Goal: Task Accomplishment & Management: Manage account settings

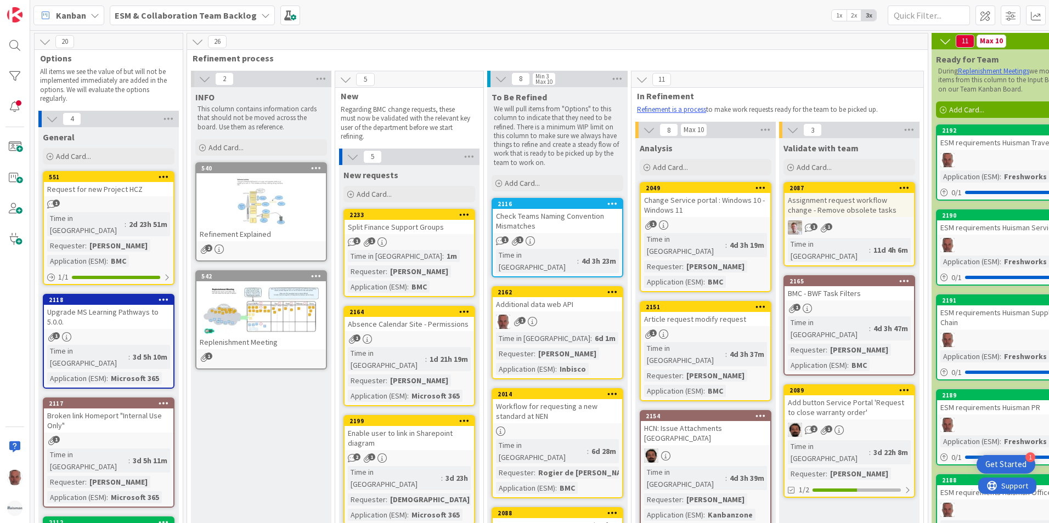
click at [205, 18] on b "ESM & Collaboration Team Backlog" at bounding box center [186, 15] width 142 height 11
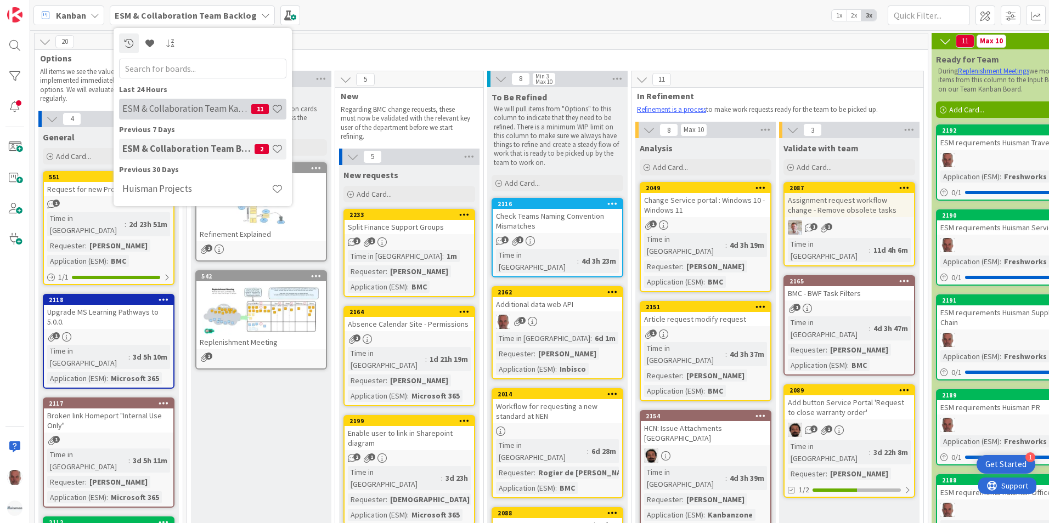
click at [191, 113] on h4 "ESM & Collaboration Team Kanban" at bounding box center [186, 108] width 129 height 11
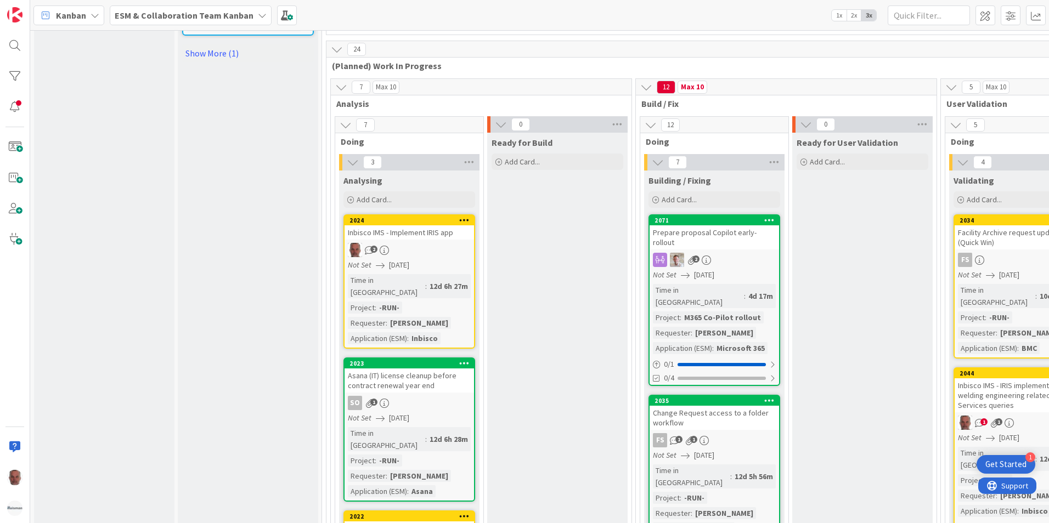
scroll to position [1371, 0]
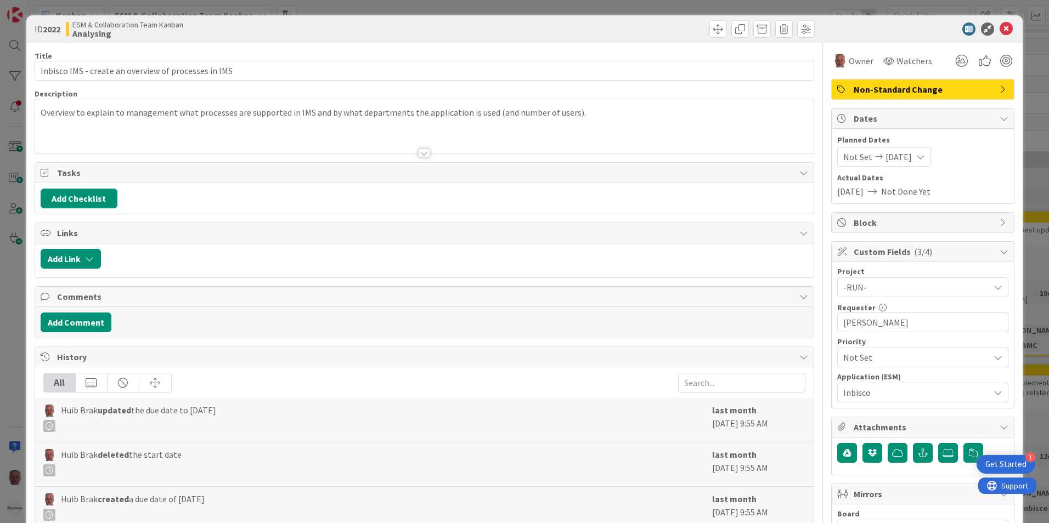
click at [924, 157] on icon at bounding box center [920, 156] width 9 height 9
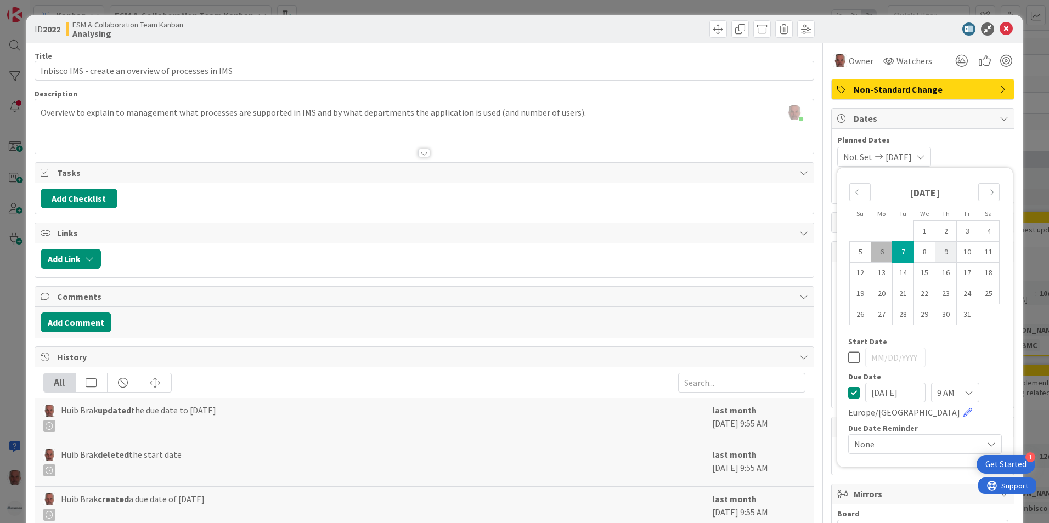
click at [938, 252] on td "9" at bounding box center [945, 252] width 21 height 21
type input "[DATE]"
click at [6, 290] on div "ID 2022 ESM & Collaboration Team Kanban Analysing Title 52 / 128 Inbisco IMS - …" at bounding box center [524, 261] width 1049 height 523
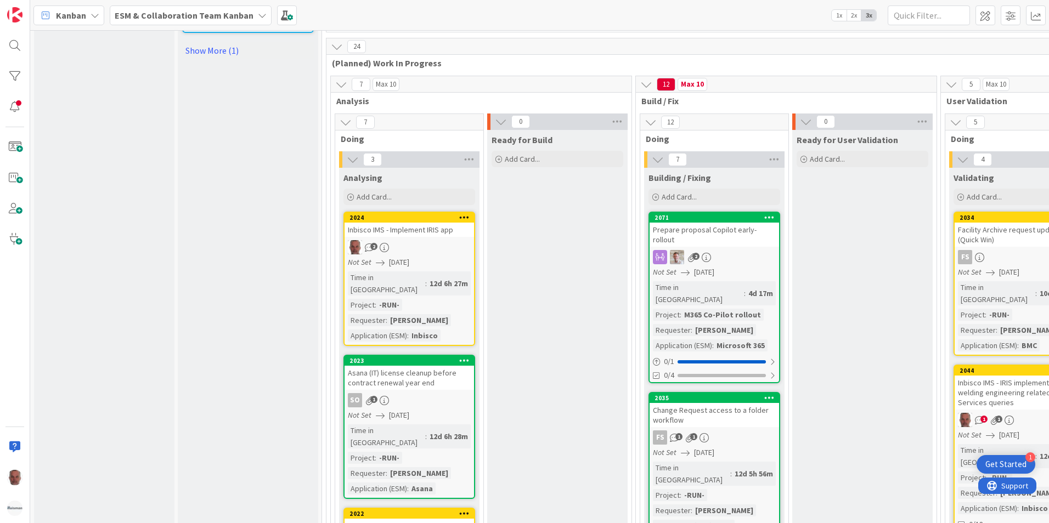
click at [397, 257] on span "[DATE]" at bounding box center [399, 263] width 20 height 12
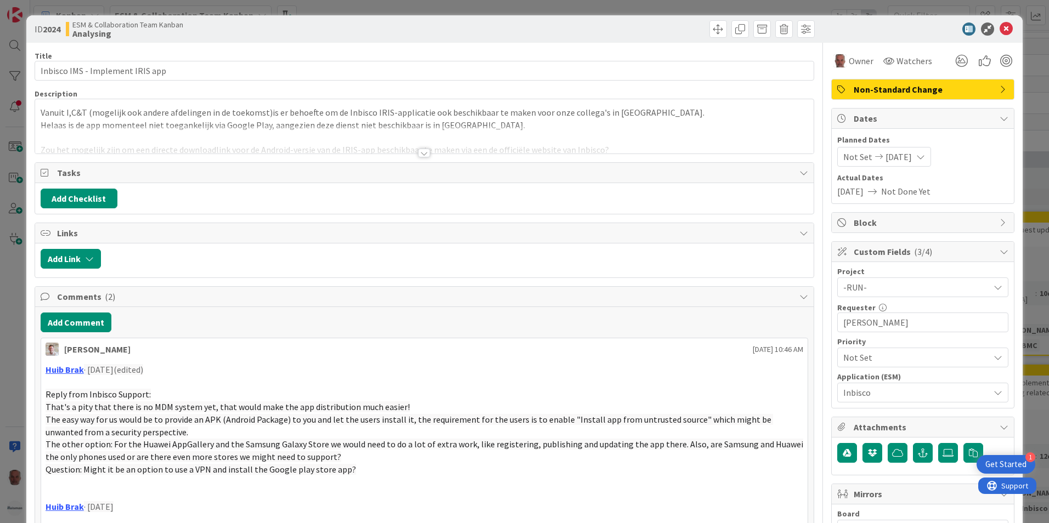
click at [925, 157] on icon at bounding box center [920, 156] width 9 height 9
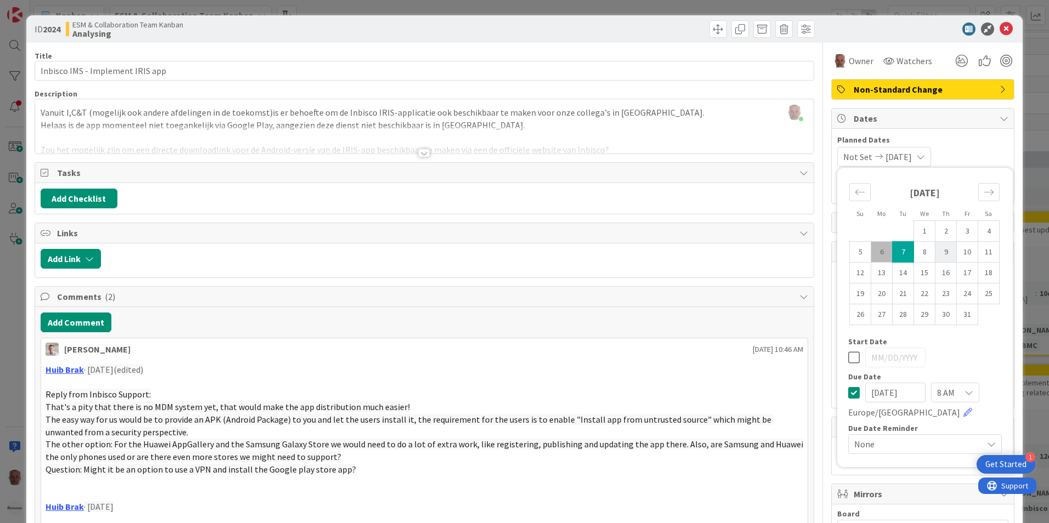
click at [938, 254] on td "9" at bounding box center [945, 252] width 21 height 21
type input "[DATE]"
click at [981, 141] on span "Planned Dates" at bounding box center [922, 140] width 171 height 12
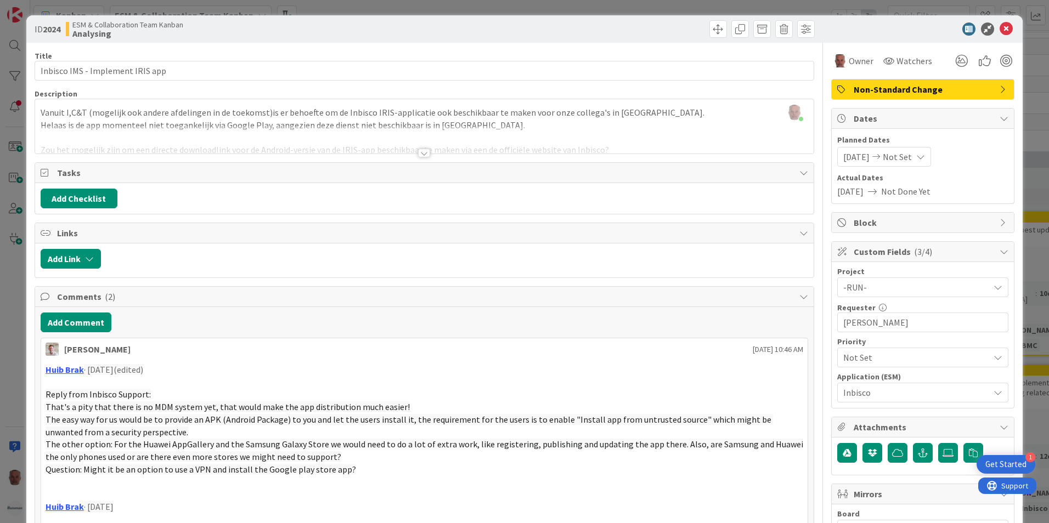
click at [862, 157] on span "[DATE]" at bounding box center [856, 156] width 26 height 13
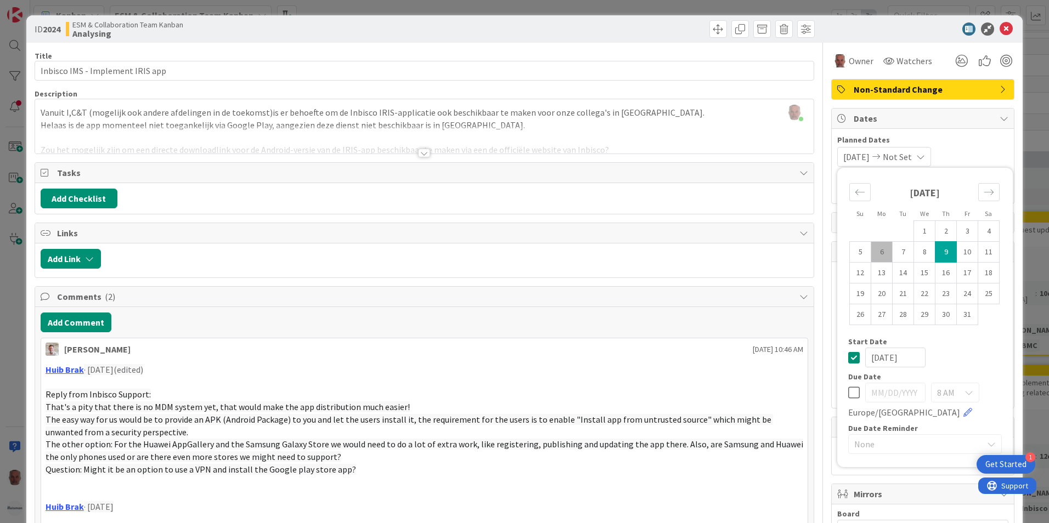
click at [848, 394] on icon at bounding box center [854, 392] width 12 height 13
type input "[DATE]"
click at [848, 355] on icon at bounding box center [854, 357] width 12 height 13
click at [941, 249] on td "9" at bounding box center [945, 252] width 21 height 21
type input "[DATE]"
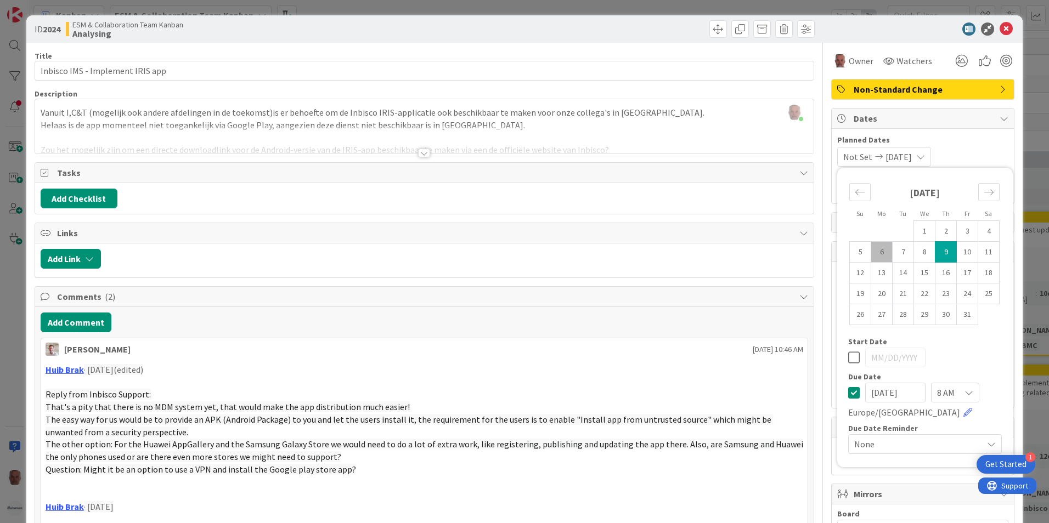
click at [941, 249] on td "9" at bounding box center [945, 252] width 21 height 21
type input "[DATE]"
click at [941, 249] on td "9" at bounding box center [945, 252] width 21 height 21
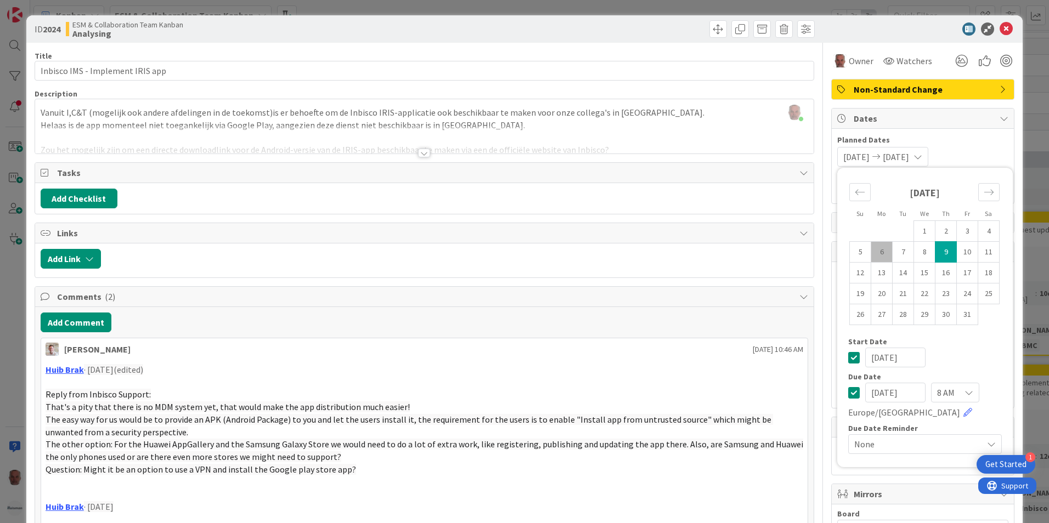
click at [848, 356] on icon at bounding box center [854, 357] width 12 height 13
click at [15, 355] on div "ID 2024 ESM & Collaboration Team Kanban Analysing Title 32 / 128 Inbisco IMS - …" at bounding box center [524, 261] width 1049 height 523
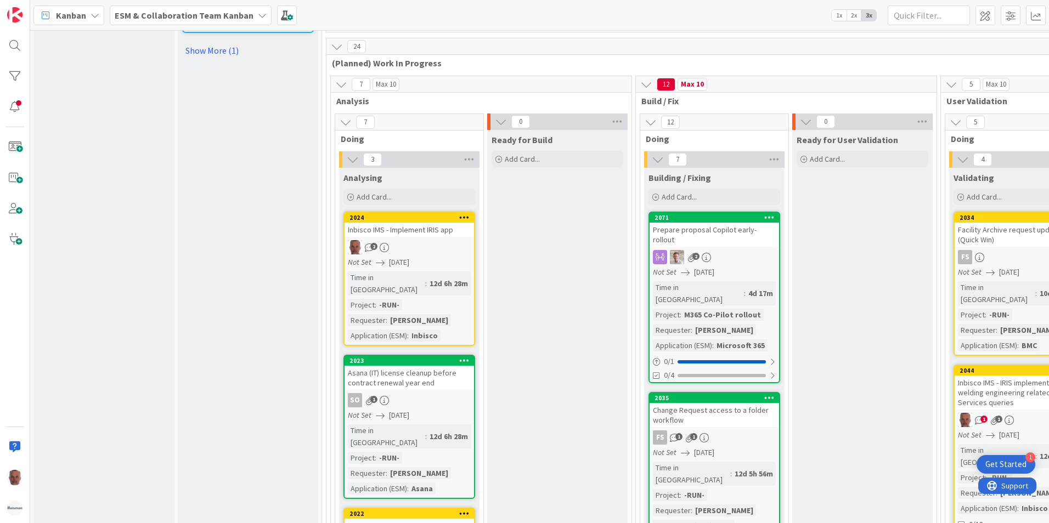
click at [454, 271] on div "Time in Column : 12d 6h 28m Project : -RUN- Requester : [PERSON_NAME] Applicati…" at bounding box center [409, 306] width 123 height 70
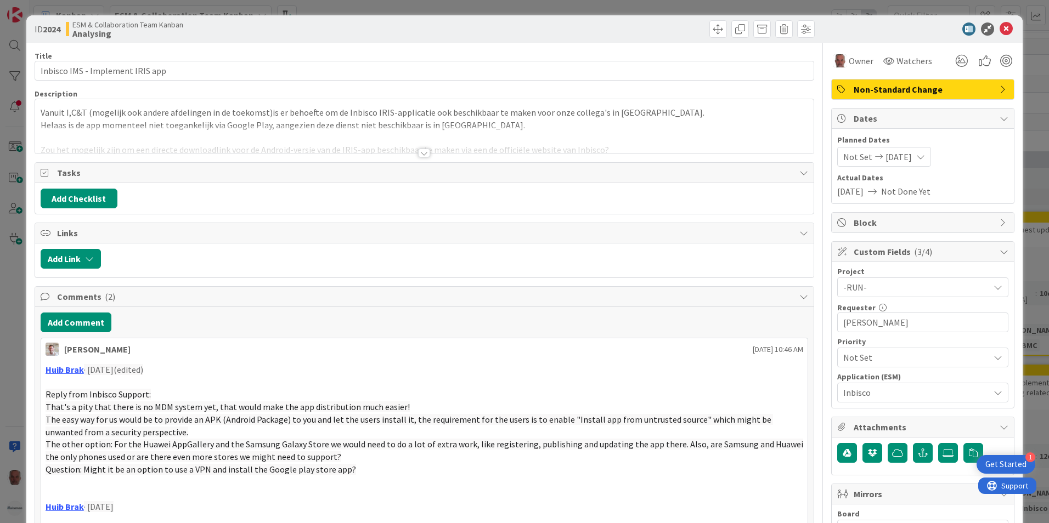
click at [885, 157] on span "[DATE]" at bounding box center [898, 156] width 26 height 13
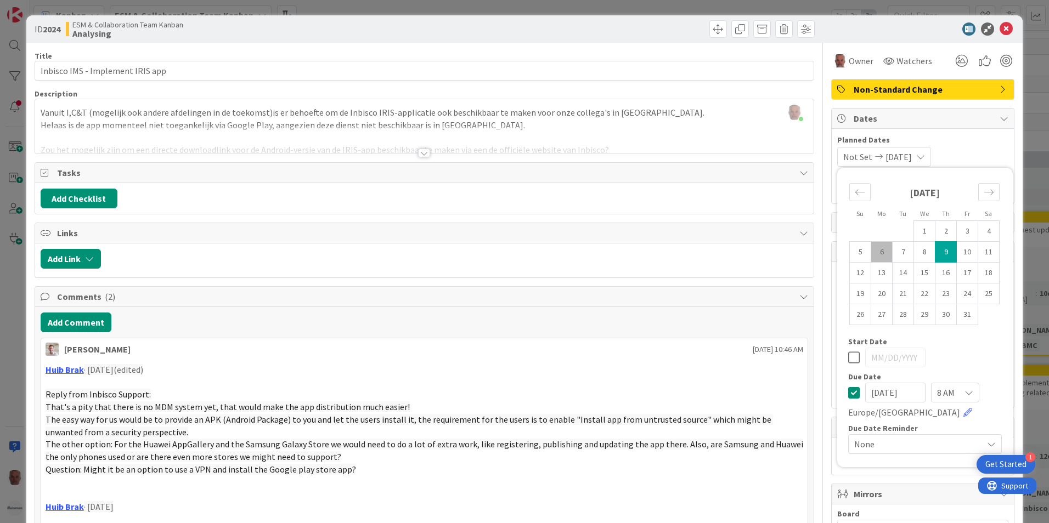
click at [15, 356] on div "ID 2024 ESM & Collaboration Team Kanban Analysing Title 32 / 128 Inbisco IMS - …" at bounding box center [524, 261] width 1049 height 523
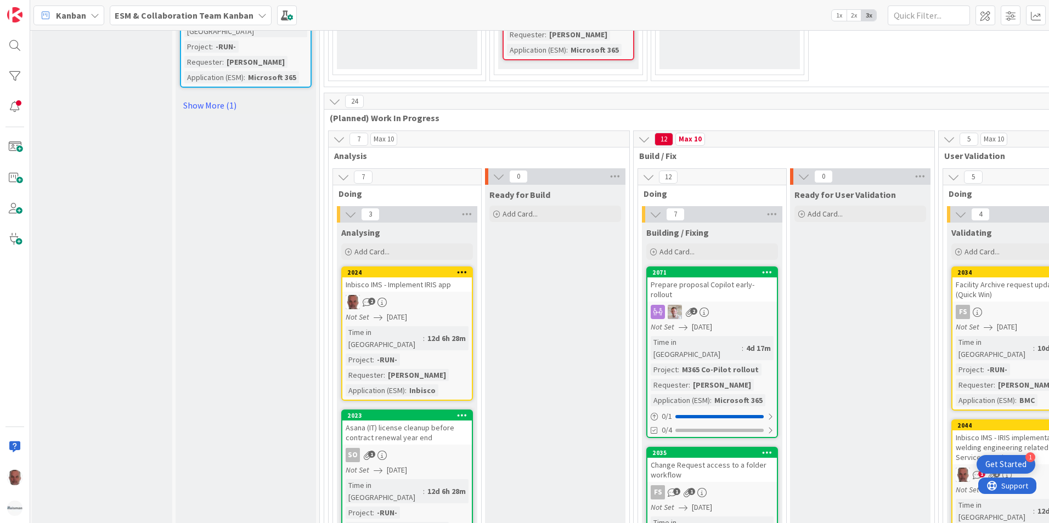
scroll to position [1316, 0]
